Goal: Information Seeking & Learning: Learn about a topic

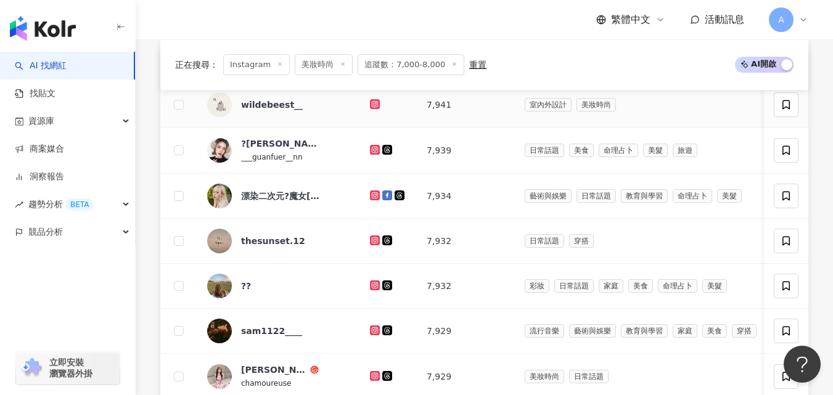
click at [372, 106] on icon at bounding box center [374, 103] width 5 height 5
click at [375, 154] on icon at bounding box center [375, 149] width 8 height 7
click at [372, 197] on icon at bounding box center [374, 194] width 5 height 5
click at [373, 290] on icon at bounding box center [375, 285] width 10 height 10
click at [371, 290] on icon at bounding box center [375, 285] width 10 height 10
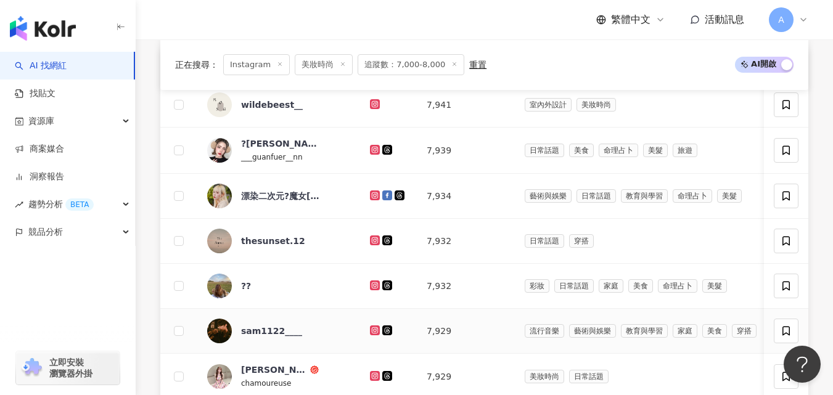
click at [374, 331] on icon at bounding box center [375, 330] width 2 height 2
click at [371, 381] on icon at bounding box center [375, 376] width 10 height 10
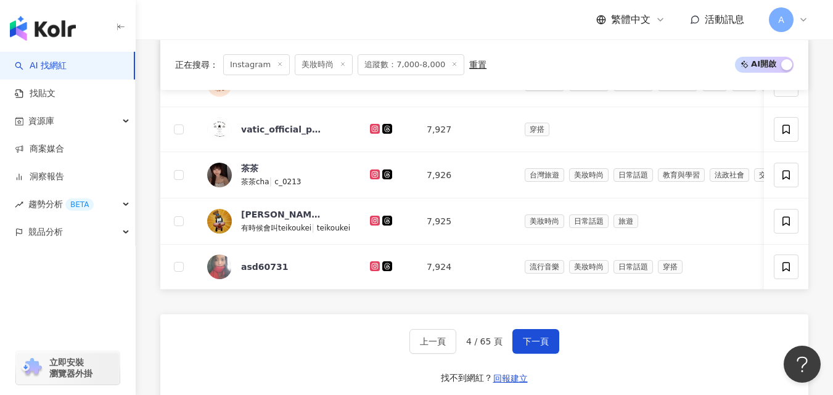
scroll to position [801, 0]
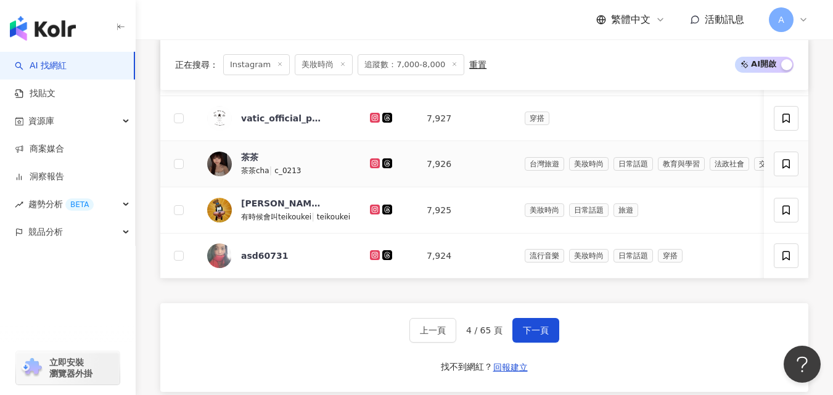
click at [373, 165] on icon at bounding box center [374, 162] width 5 height 5
click at [375, 211] on icon at bounding box center [374, 209] width 5 height 5
click at [370, 260] on icon at bounding box center [375, 255] width 10 height 10
click at [526, 343] on button "下一頁" at bounding box center [535, 330] width 47 height 25
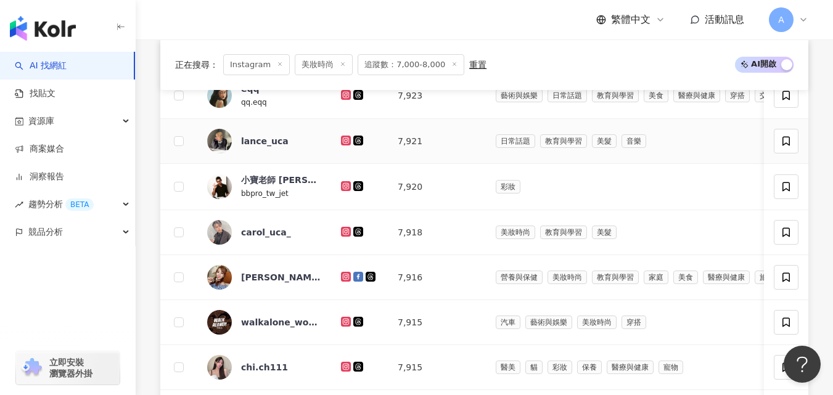
scroll to position [462, 0]
click at [345, 98] on link at bounding box center [347, 95] width 12 height 10
click at [348, 142] on icon at bounding box center [345, 139] width 5 height 5
click at [346, 280] on icon at bounding box center [346, 275] width 8 height 7
click at [345, 370] on icon at bounding box center [346, 365] width 8 height 7
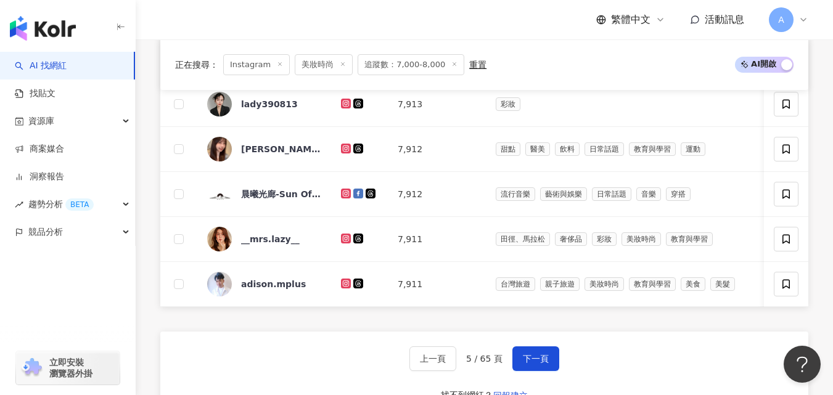
scroll to position [776, 0]
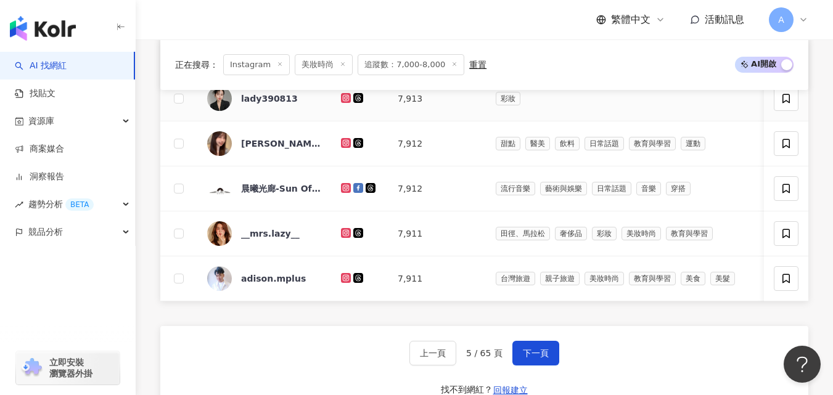
click at [348, 100] on icon at bounding box center [345, 97] width 5 height 5
click at [345, 238] on icon at bounding box center [346, 233] width 10 height 10
click at [345, 282] on icon at bounding box center [346, 277] width 8 height 7
click at [533, 364] on button "下一頁" at bounding box center [535, 353] width 47 height 25
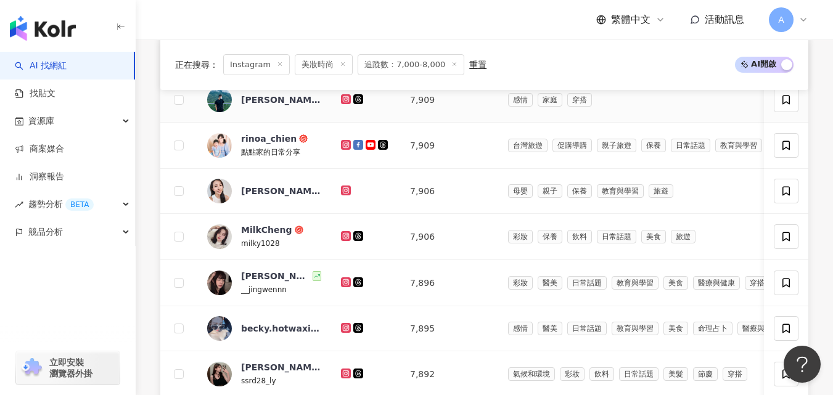
scroll to position [592, 0]
click at [346, 102] on icon at bounding box center [346, 98] width 8 height 7
click at [343, 148] on icon at bounding box center [346, 144] width 8 height 7
click at [344, 194] on icon at bounding box center [346, 189] width 8 height 7
click at [345, 239] on icon at bounding box center [346, 235] width 8 height 7
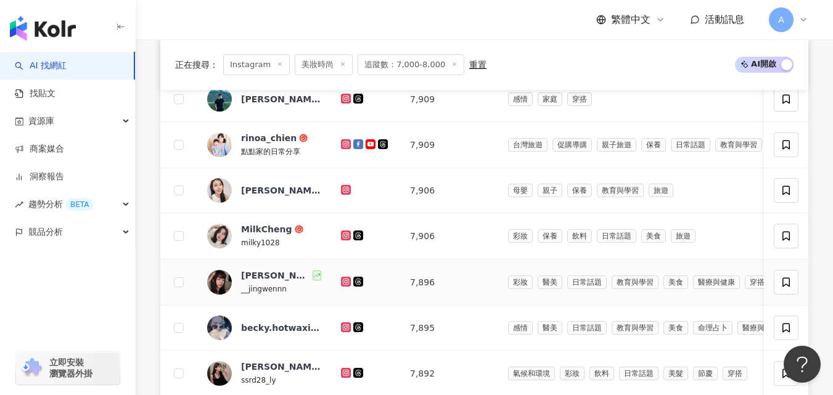
click at [346, 285] on icon at bounding box center [346, 281] width 8 height 7
click at [344, 332] on icon at bounding box center [346, 327] width 10 height 10
click at [344, 377] on icon at bounding box center [346, 373] width 10 height 10
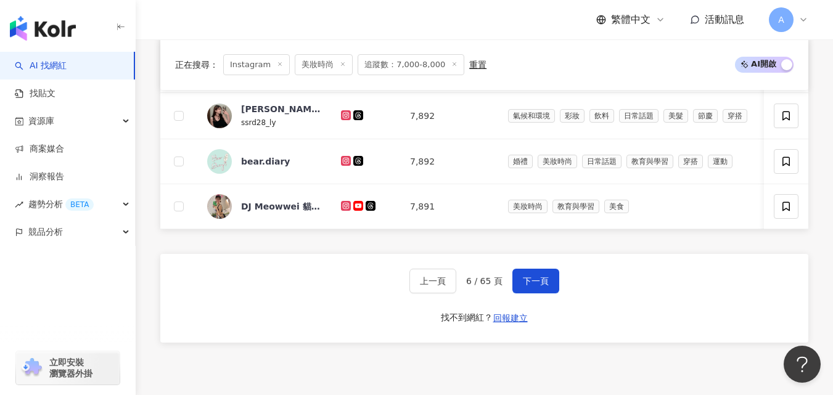
scroll to position [851, 0]
click at [346, 162] on icon at bounding box center [345, 159] width 5 height 5
click at [348, 207] on icon at bounding box center [345, 204] width 5 height 5
click at [541, 285] on span "下一頁" at bounding box center [536, 281] width 26 height 10
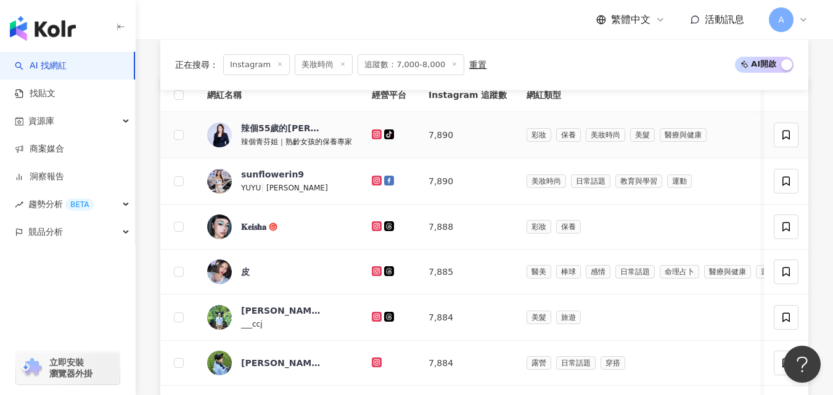
scroll to position [443, 0]
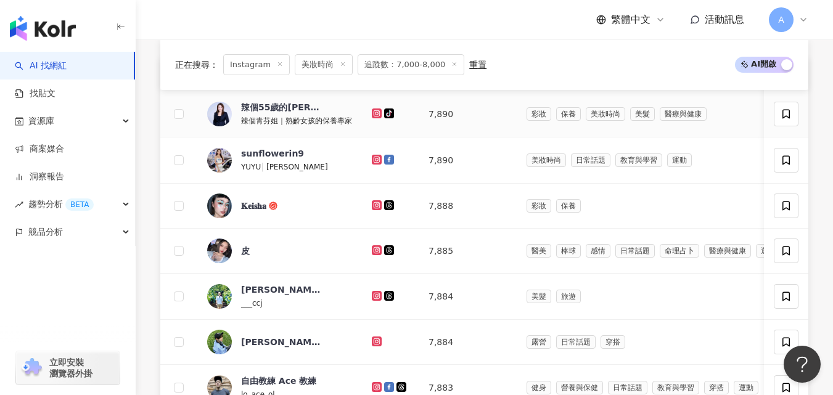
click at [380, 118] on icon at bounding box center [377, 113] width 10 height 10
click at [379, 165] on icon at bounding box center [377, 160] width 10 height 10
click at [375, 207] on icon at bounding box center [376, 204] width 5 height 5
click at [377, 255] on icon at bounding box center [377, 250] width 10 height 10
click at [376, 298] on icon at bounding box center [376, 295] width 5 height 5
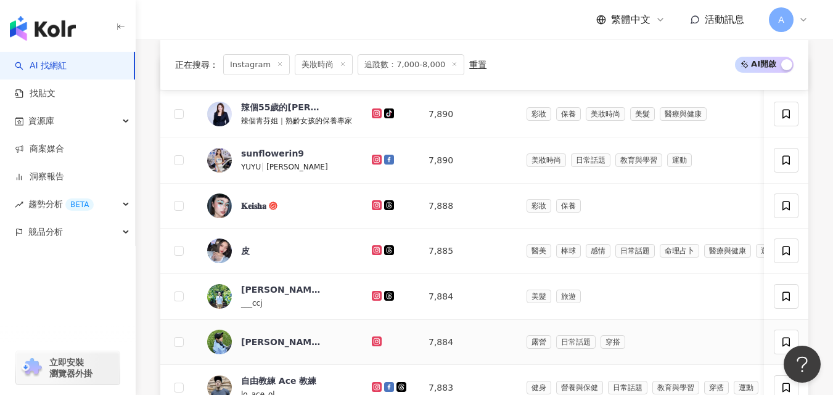
click at [375, 343] on icon at bounding box center [376, 340] width 5 height 5
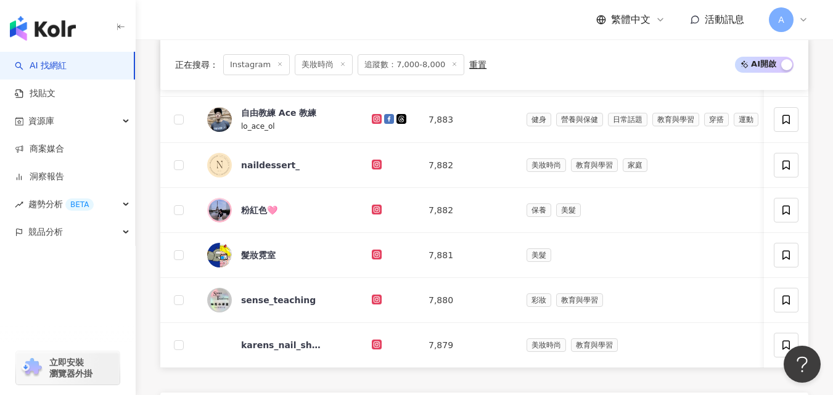
scroll to position [742, 0]
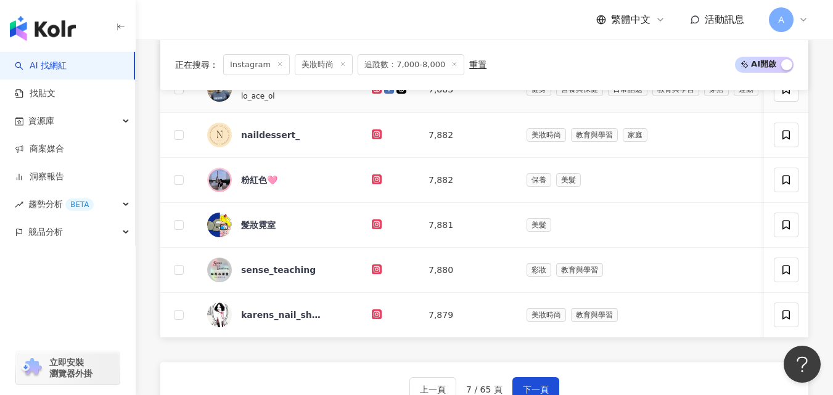
click at [377, 94] on icon at bounding box center [377, 89] width 10 height 10
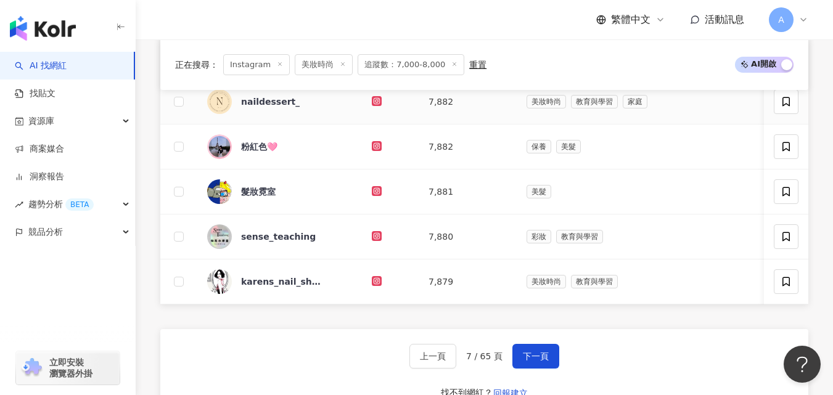
scroll to position [804, 0]
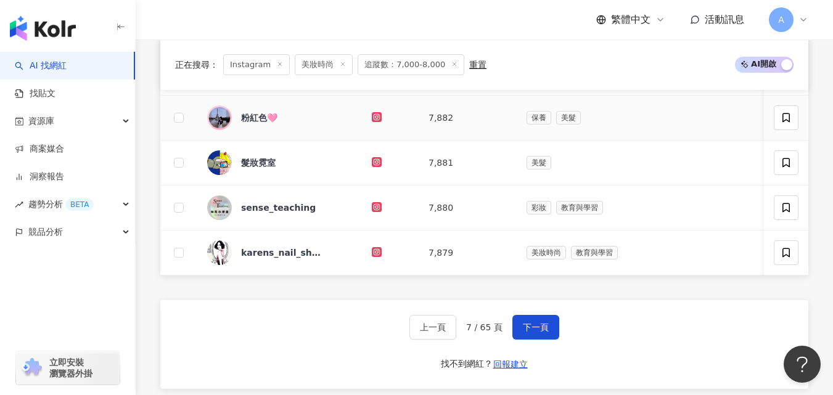
click at [372, 122] on icon at bounding box center [377, 117] width 10 height 10
click at [372, 167] on icon at bounding box center [377, 162] width 10 height 10
click at [530, 332] on span "下一頁" at bounding box center [536, 327] width 26 height 10
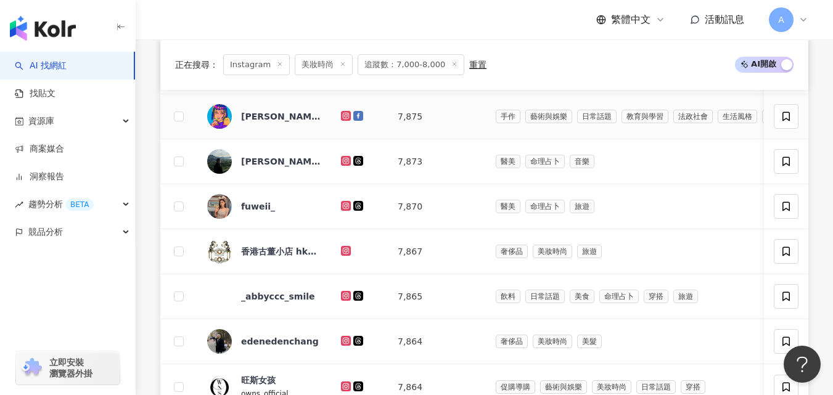
scroll to position [459, 0]
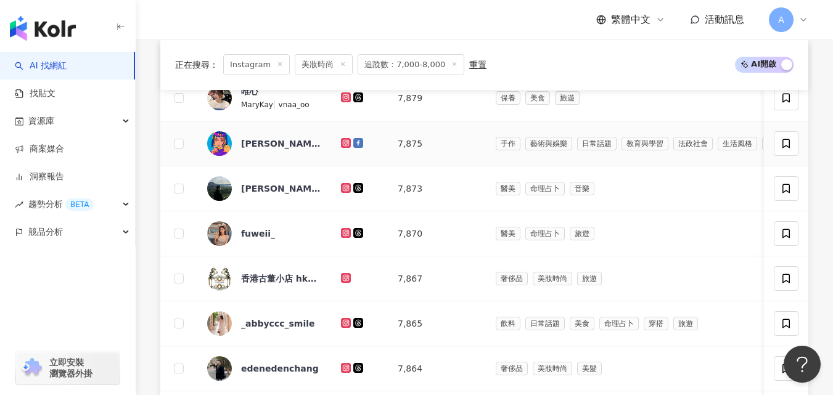
drag, startPoint x: 457, startPoint y: 160, endPoint x: 346, endPoint y: 106, distance: 123.2
click at [346, 98] on icon at bounding box center [346, 97] width 2 height 2
click at [342, 148] on icon at bounding box center [346, 143] width 10 height 10
click at [346, 192] on icon at bounding box center [346, 187] width 8 height 7
click at [343, 237] on icon at bounding box center [346, 232] width 8 height 7
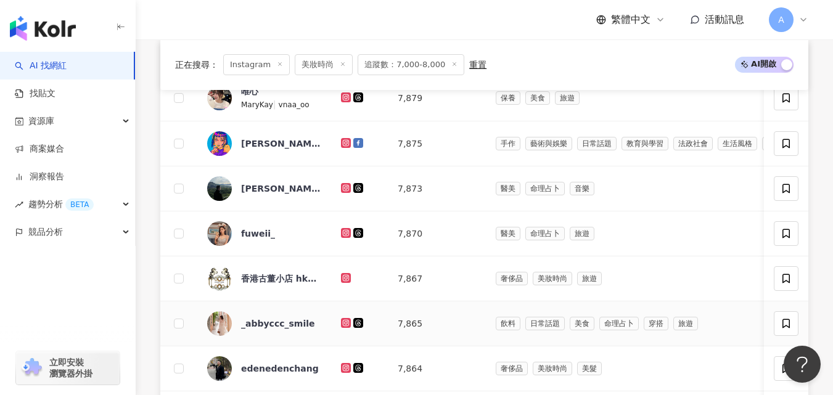
click at [342, 328] on icon at bounding box center [346, 323] width 10 height 10
click at [344, 370] on icon at bounding box center [345, 367] width 5 height 5
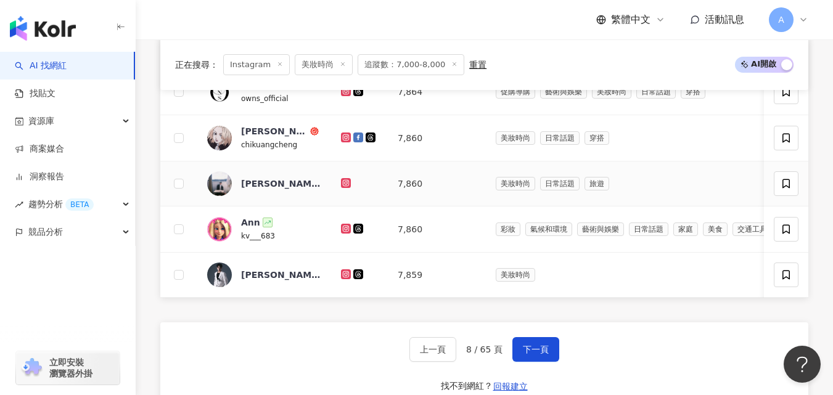
scroll to position [780, 0]
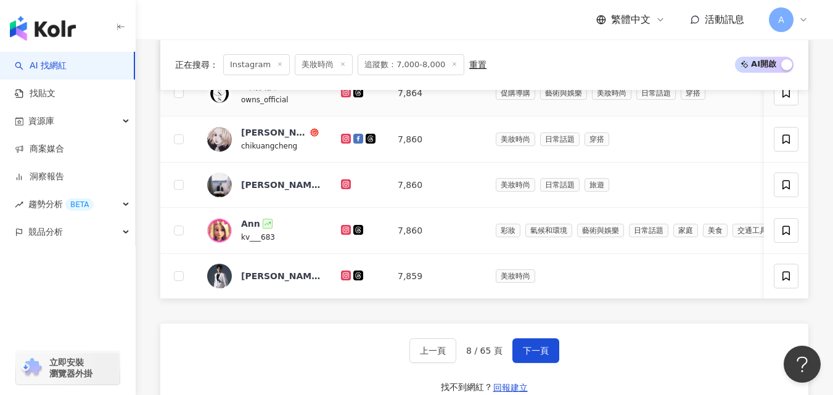
click at [342, 97] on icon at bounding box center [346, 93] width 10 height 10
click at [343, 144] on icon at bounding box center [346, 139] width 10 height 10
click at [343, 234] on icon at bounding box center [346, 229] width 8 height 7
click at [345, 279] on icon at bounding box center [346, 275] width 8 height 7
click at [539, 362] on button "下一頁" at bounding box center [535, 350] width 47 height 25
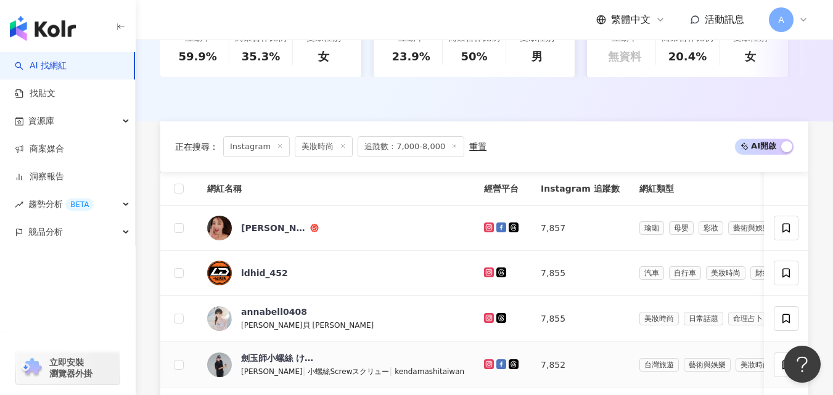
scroll to position [467, 0]
